Goal: Information Seeking & Learning: Learn about a topic

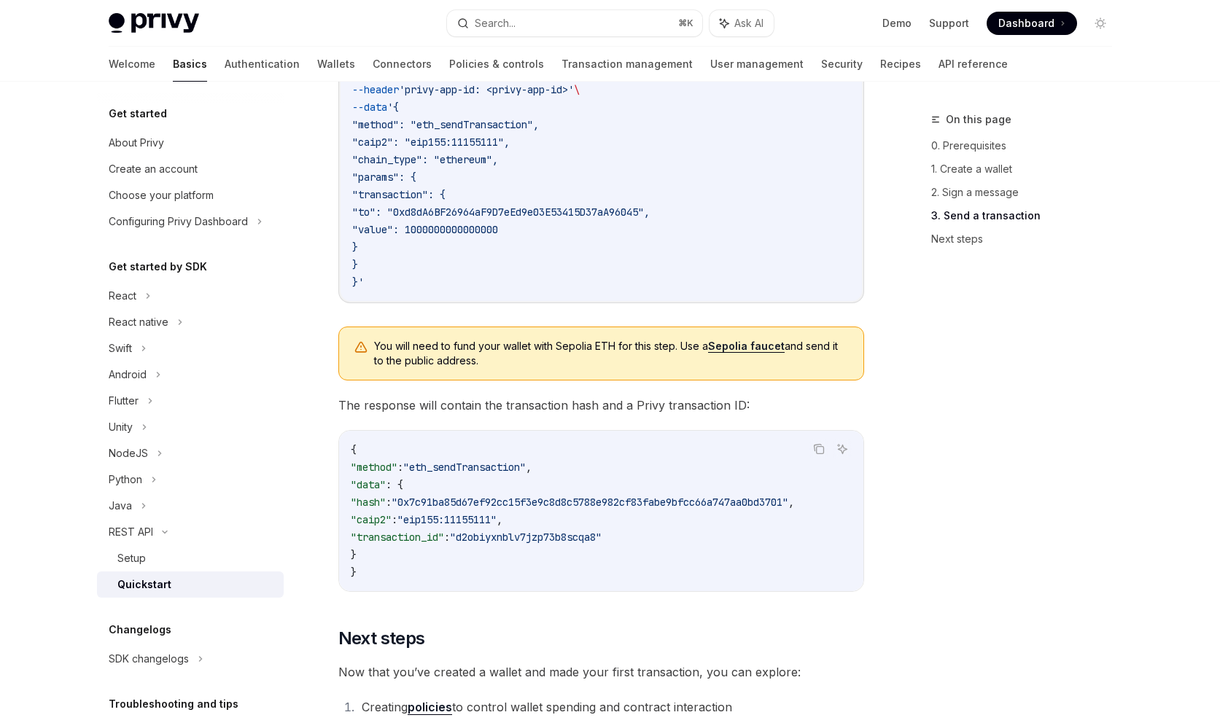
scroll to position [1851, 0]
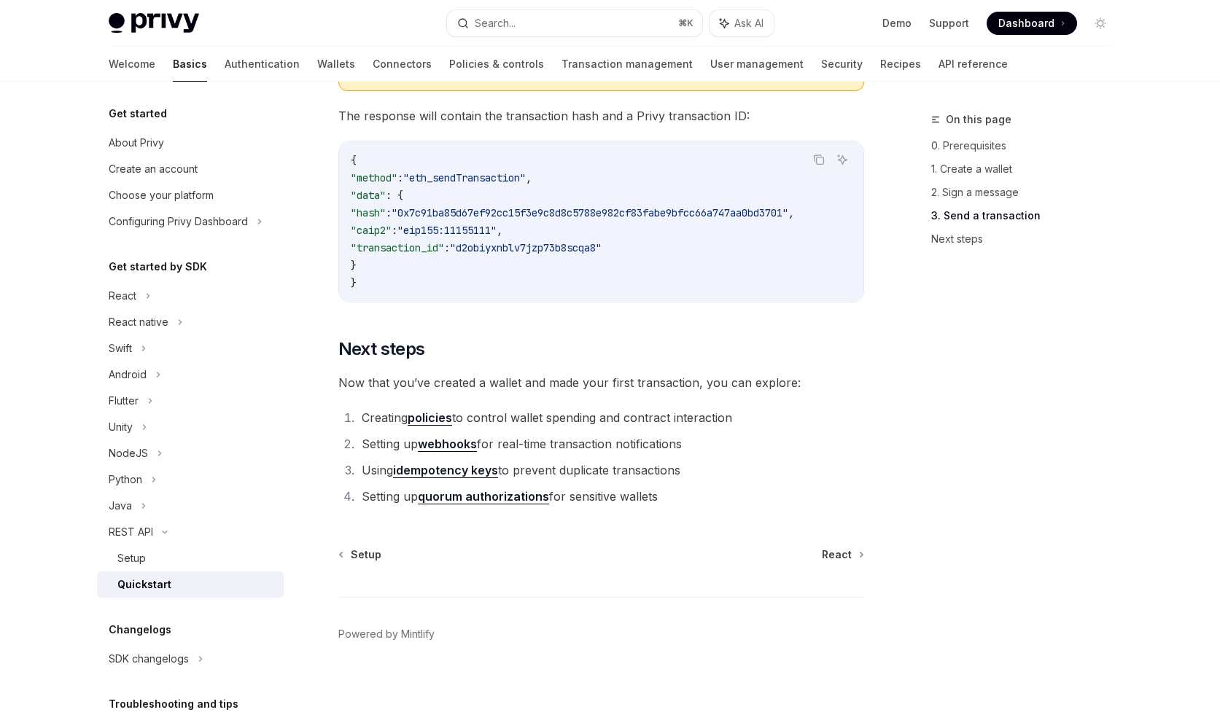
click at [464, 471] on link "idempotency keys" at bounding box center [445, 470] width 105 height 15
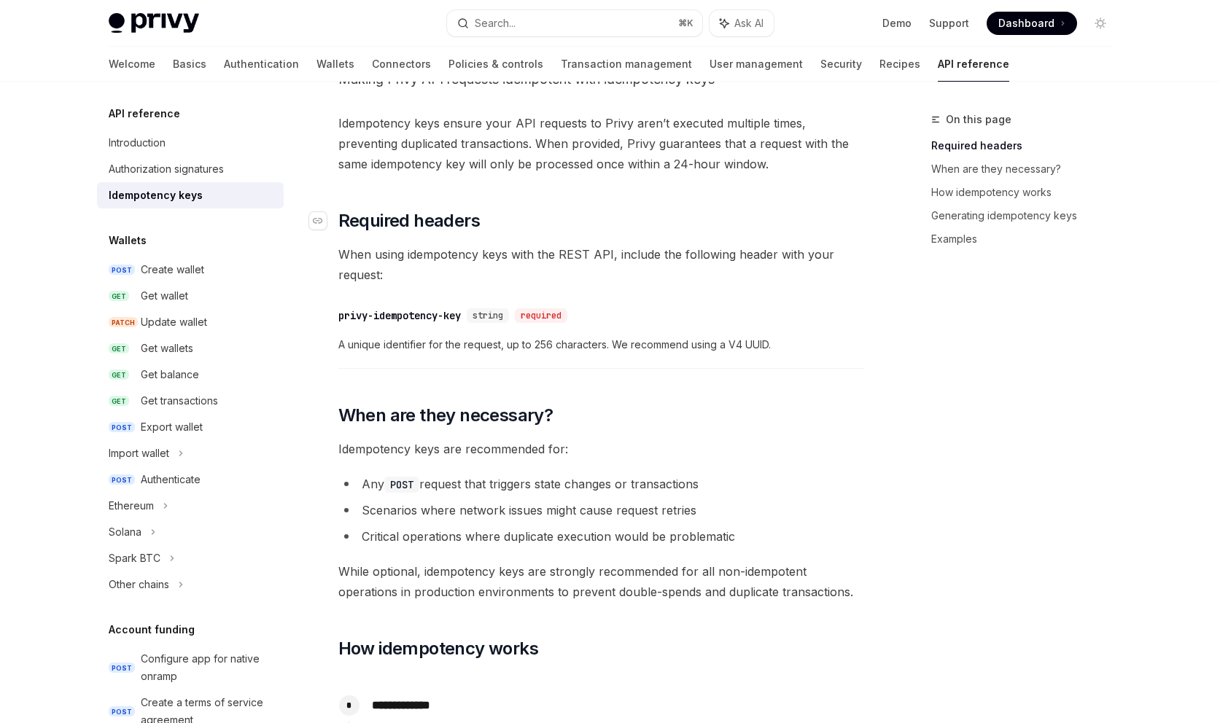
scroll to position [295, 0]
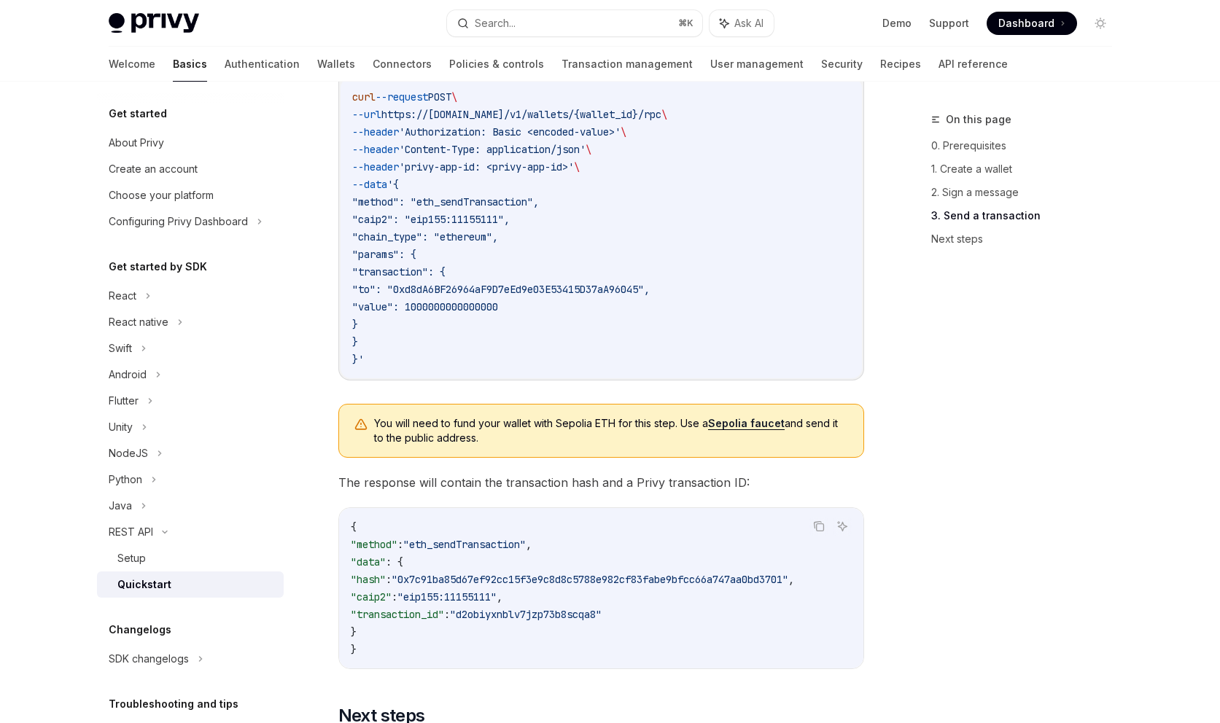
scroll to position [1851, 0]
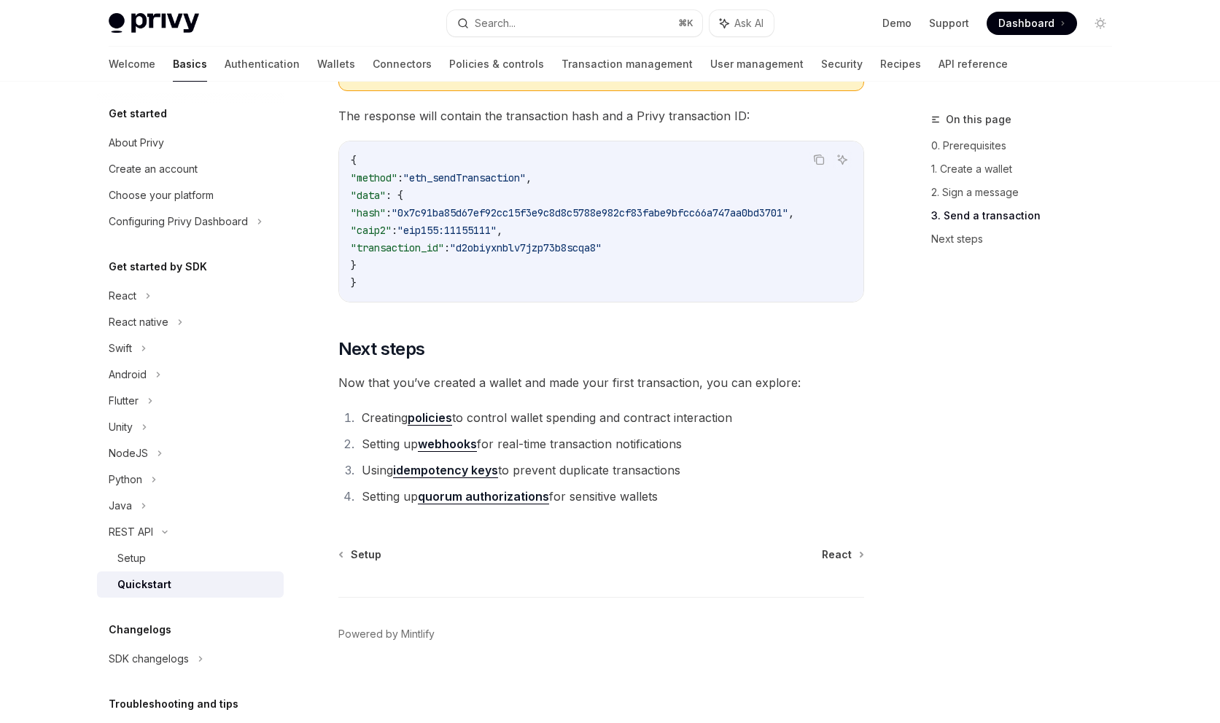
click at [465, 495] on link "quorum authorizations" at bounding box center [483, 496] width 131 height 15
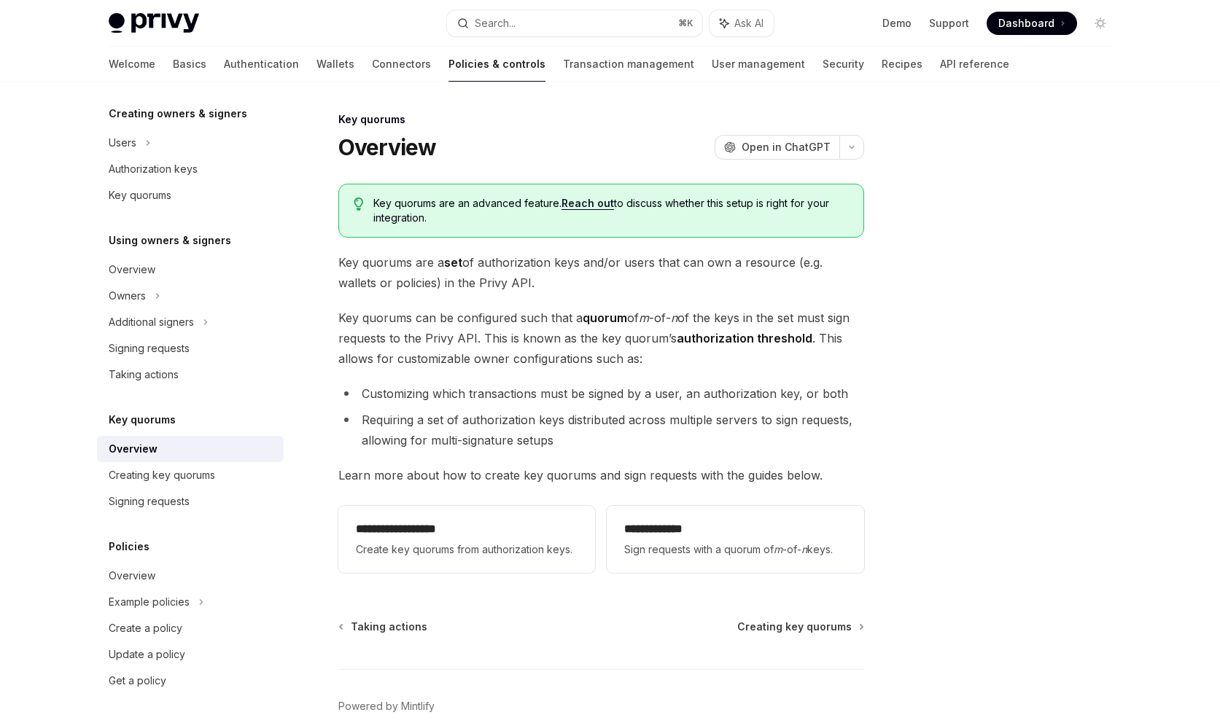
type textarea "*"
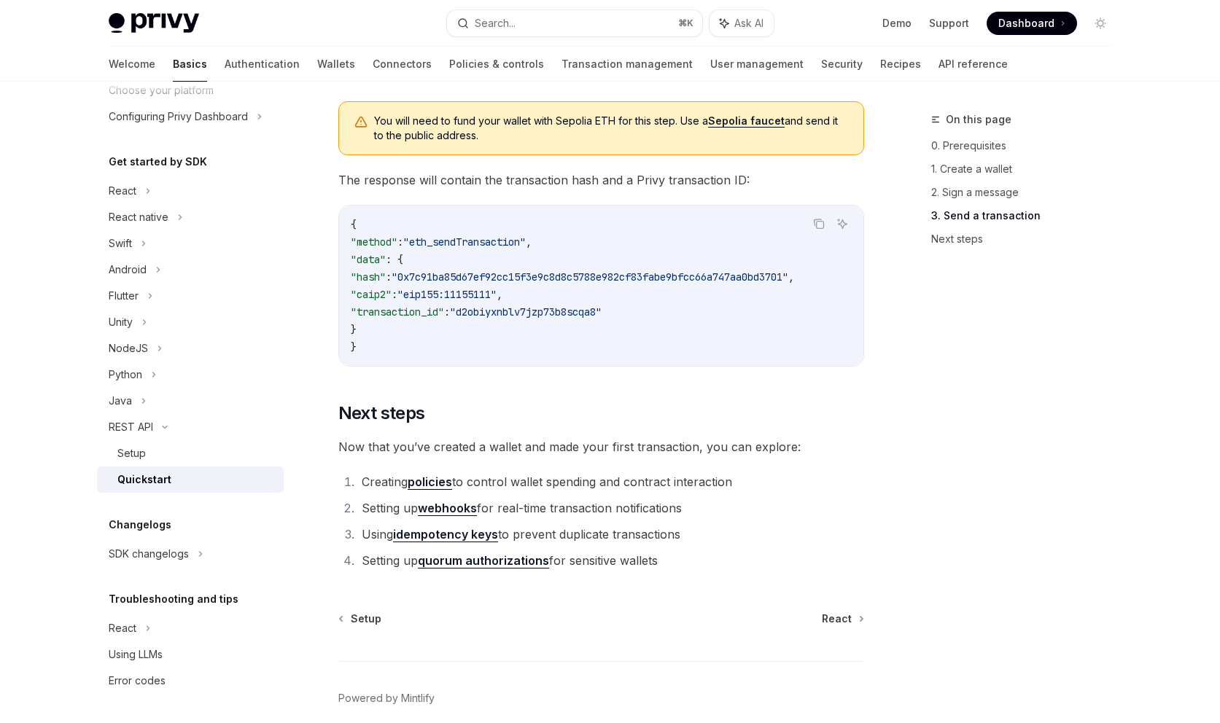
scroll to position [1851, 0]
